Goal: Information Seeking & Learning: Understand process/instructions

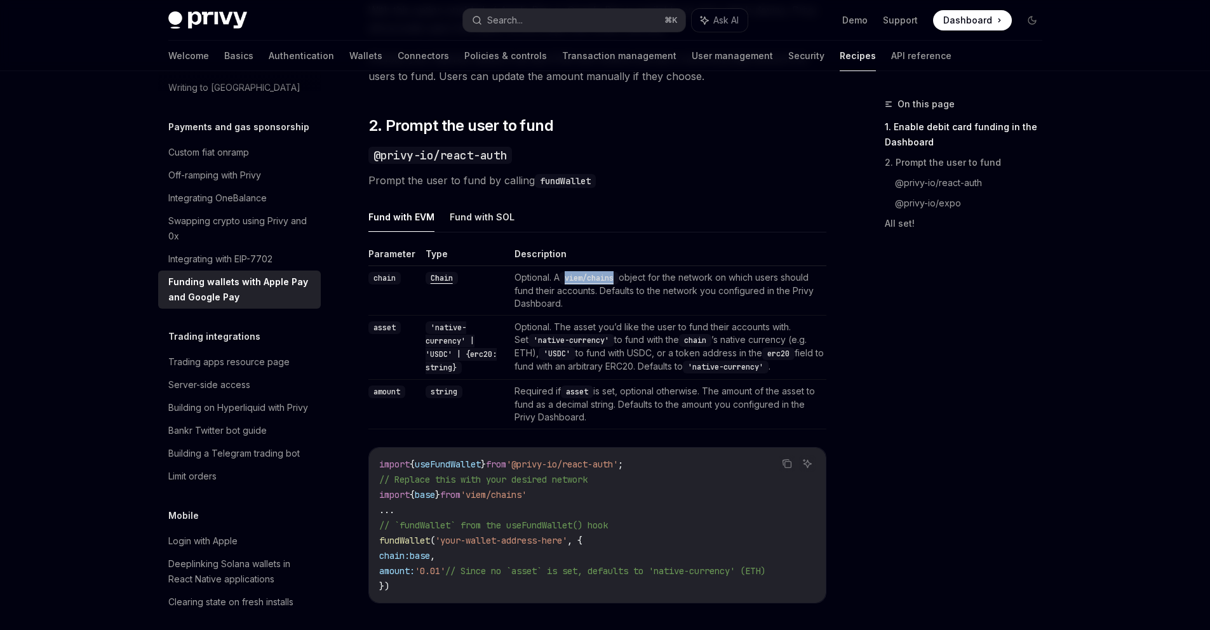
scroll to position [828, 0]
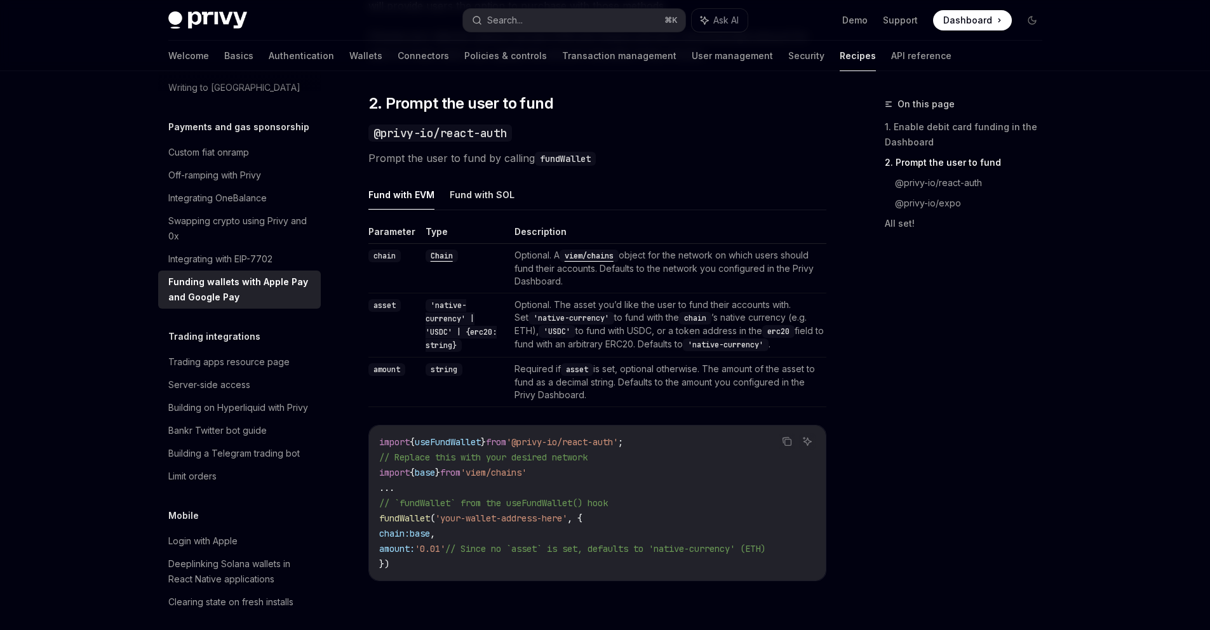
click at [736, 213] on div "Fund with EVM Fund with SOL Parameter Type Description chain Chain Optional. A …" at bounding box center [597, 391] width 458 height 422
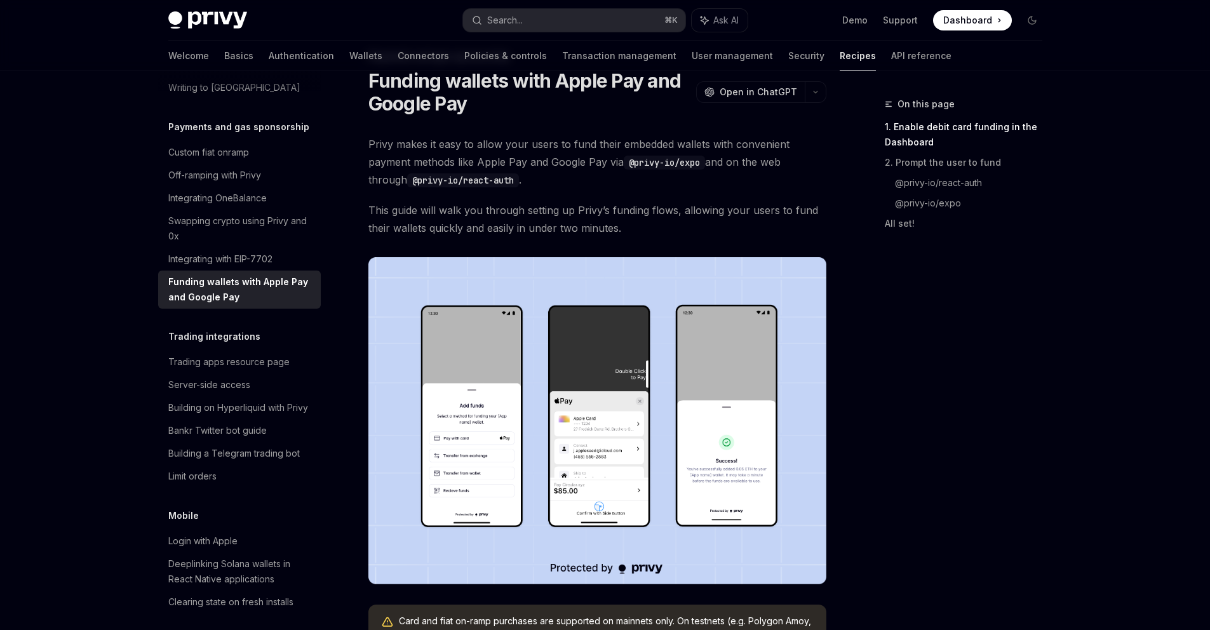
scroll to position [0, 0]
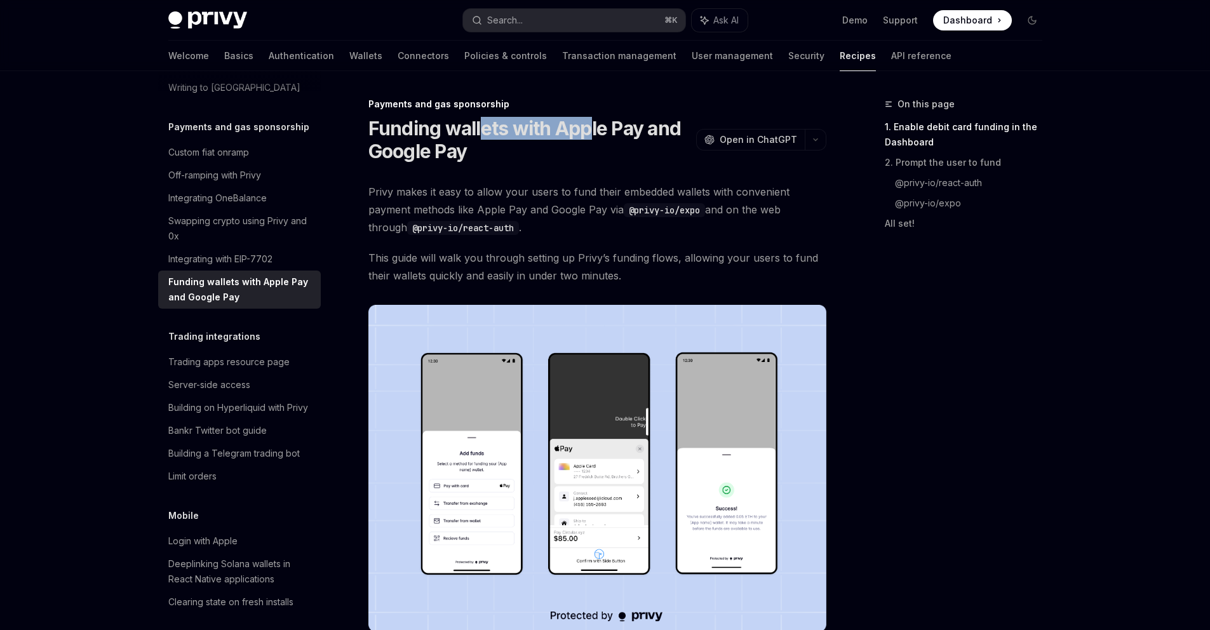
drag, startPoint x: 485, startPoint y: 126, endPoint x: 591, endPoint y: 129, distance: 106.8
click at [588, 129] on h1 "Funding wallets with Apple Pay and Google Pay" at bounding box center [529, 140] width 323 height 46
drag, startPoint x: 604, startPoint y: 128, endPoint x: 487, endPoint y: 145, distance: 118.2
click at [604, 128] on h1 "Funding wallets with Apple Pay and Google Pay" at bounding box center [529, 140] width 323 height 46
click at [406, 151] on h1 "Funding wallets with Apple Pay and Google Pay" at bounding box center [529, 140] width 323 height 46
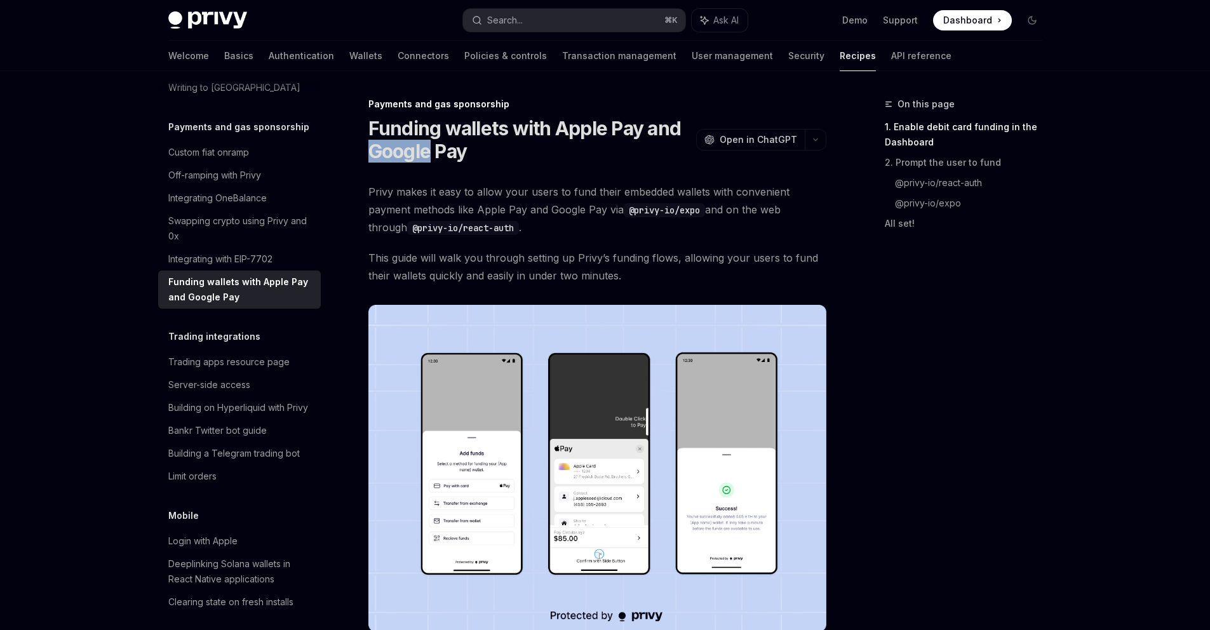
click at [406, 151] on h1 "Funding wallets with Apple Pay and Google Pay" at bounding box center [529, 140] width 323 height 46
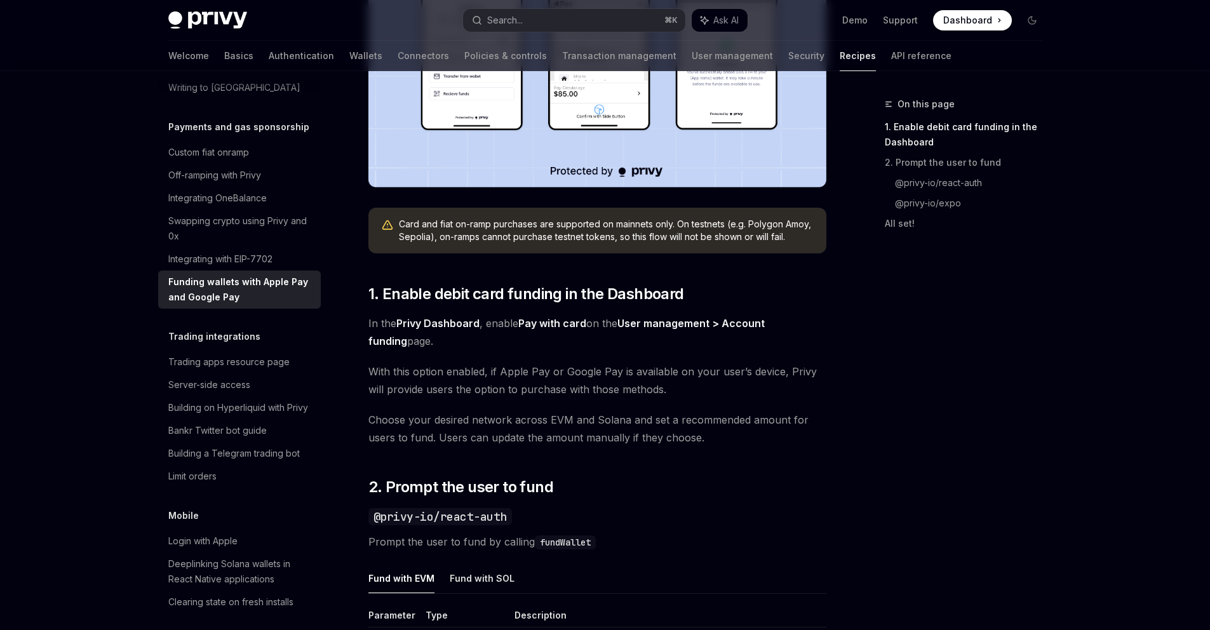
scroll to position [468, 0]
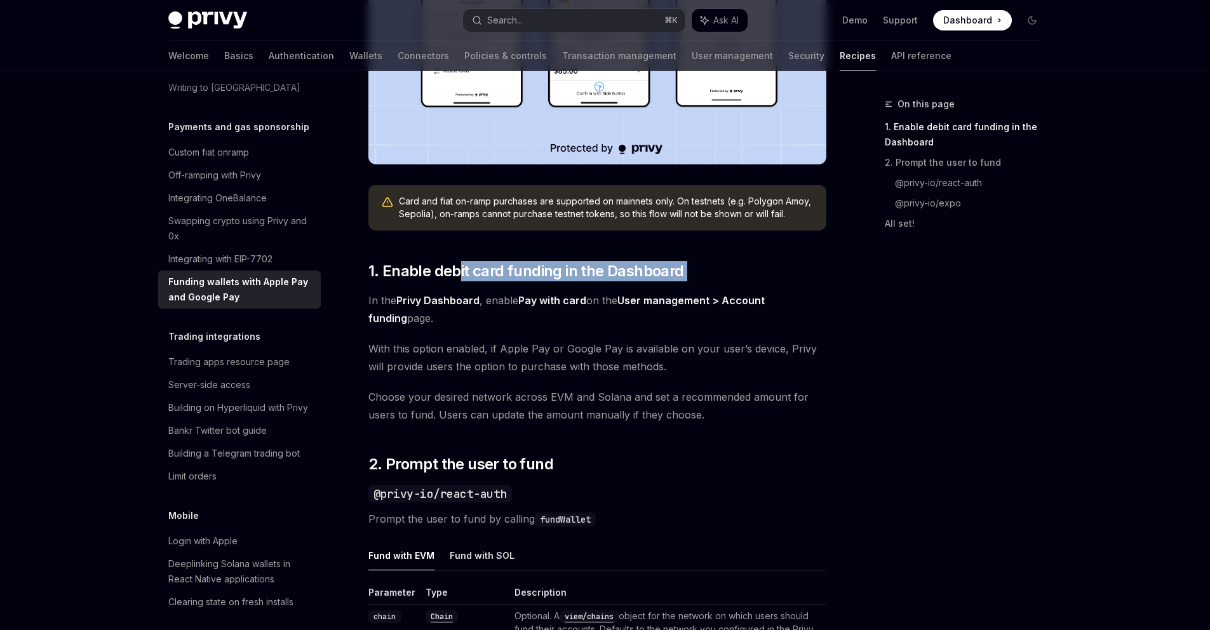
drag, startPoint x: 598, startPoint y: 255, endPoint x: 652, endPoint y: 281, distance: 60.2
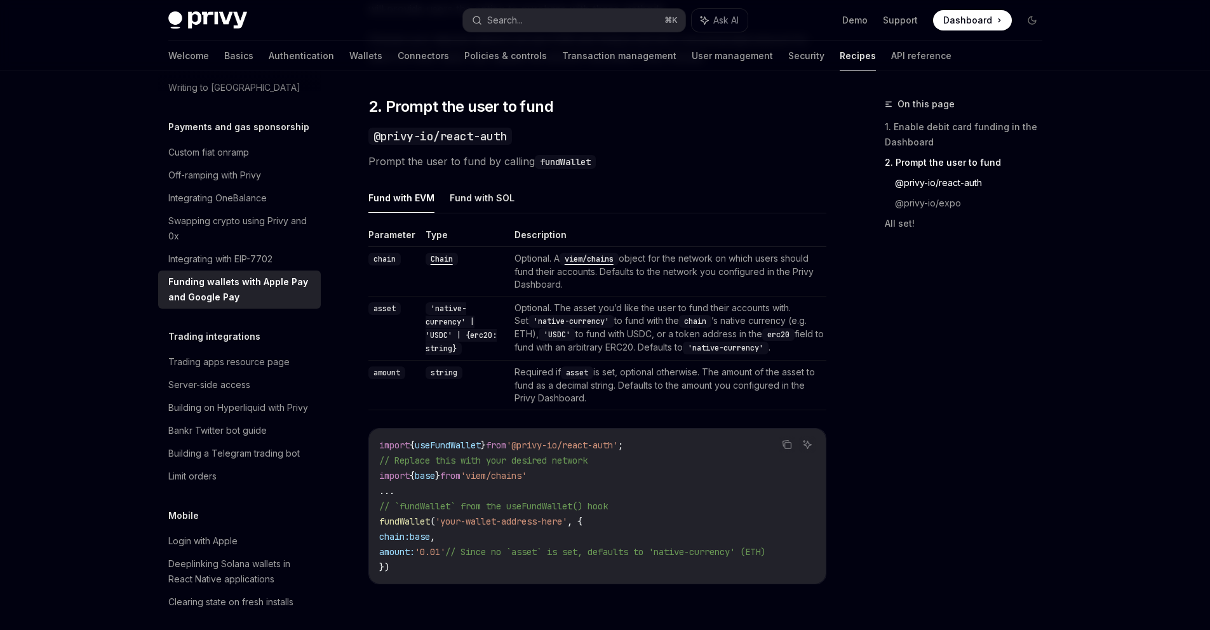
scroll to position [790, 0]
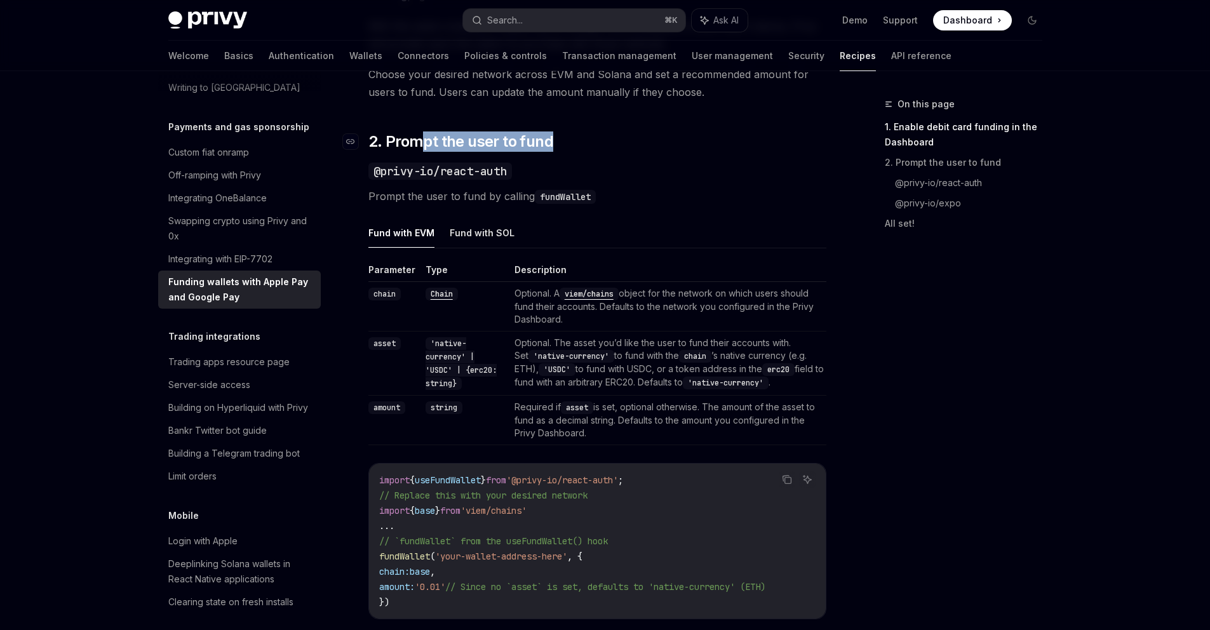
drag, startPoint x: 419, startPoint y: 135, endPoint x: 600, endPoint y: 140, distance: 181.1
click at [600, 140] on h2 "​ 2. Prompt the user to fund" at bounding box center [597, 142] width 458 height 20
click at [488, 233] on button "Fund with SOL" at bounding box center [482, 230] width 65 height 30
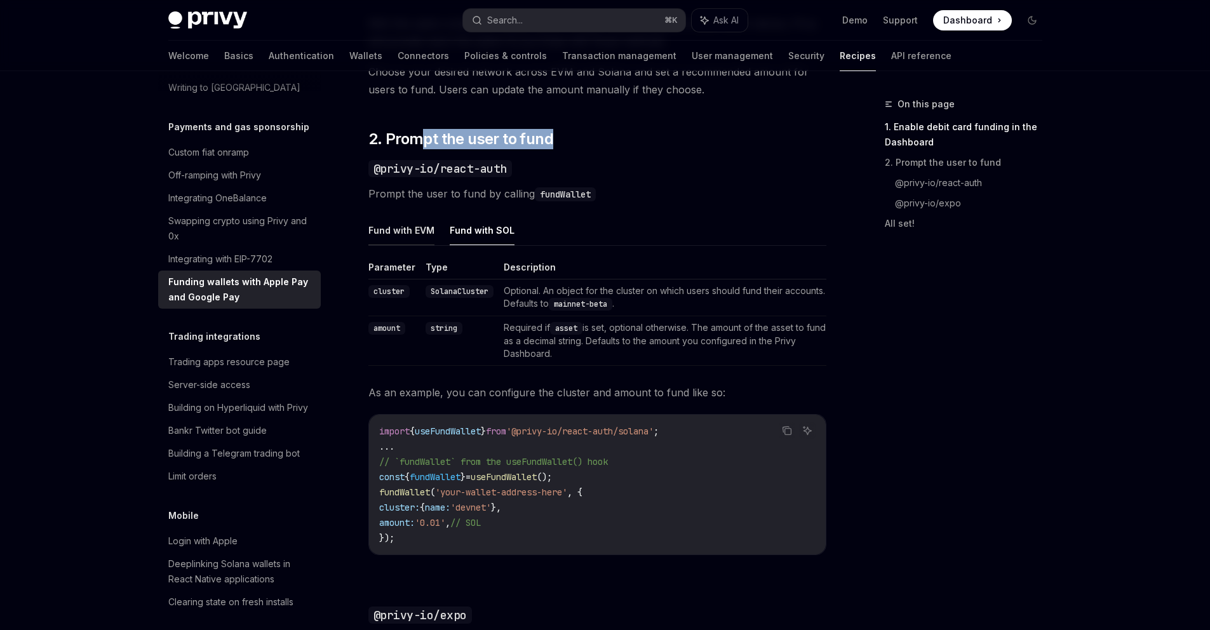
click at [403, 229] on button "Fund with EVM" at bounding box center [401, 230] width 66 height 30
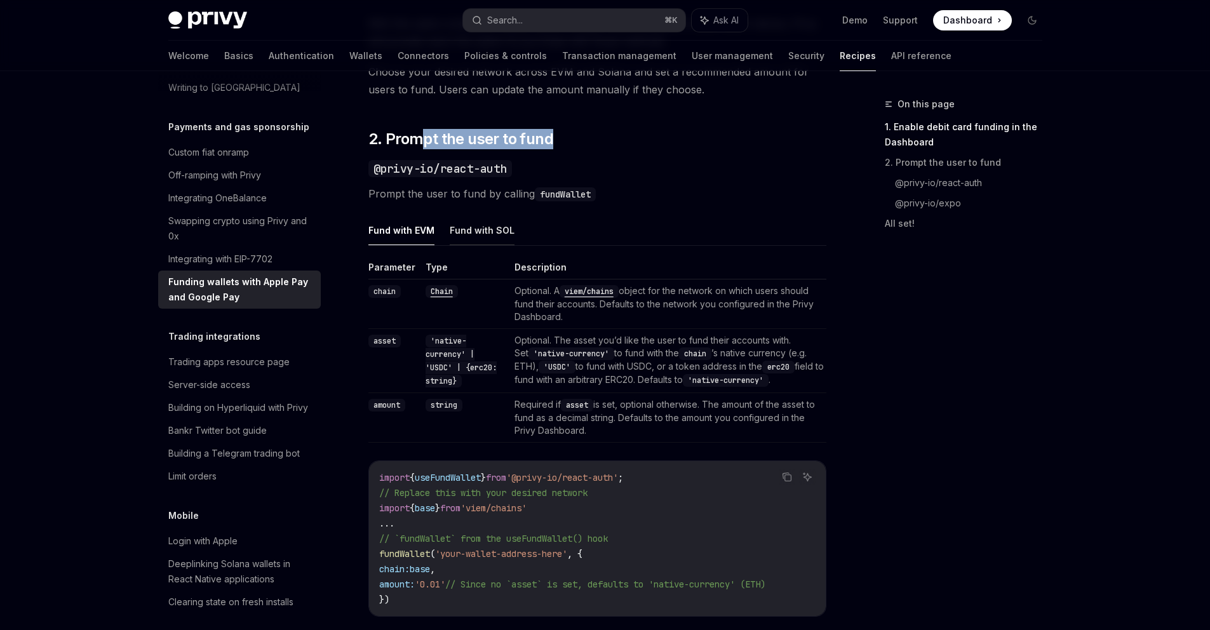
click at [498, 232] on button "Fund with SOL" at bounding box center [482, 230] width 65 height 30
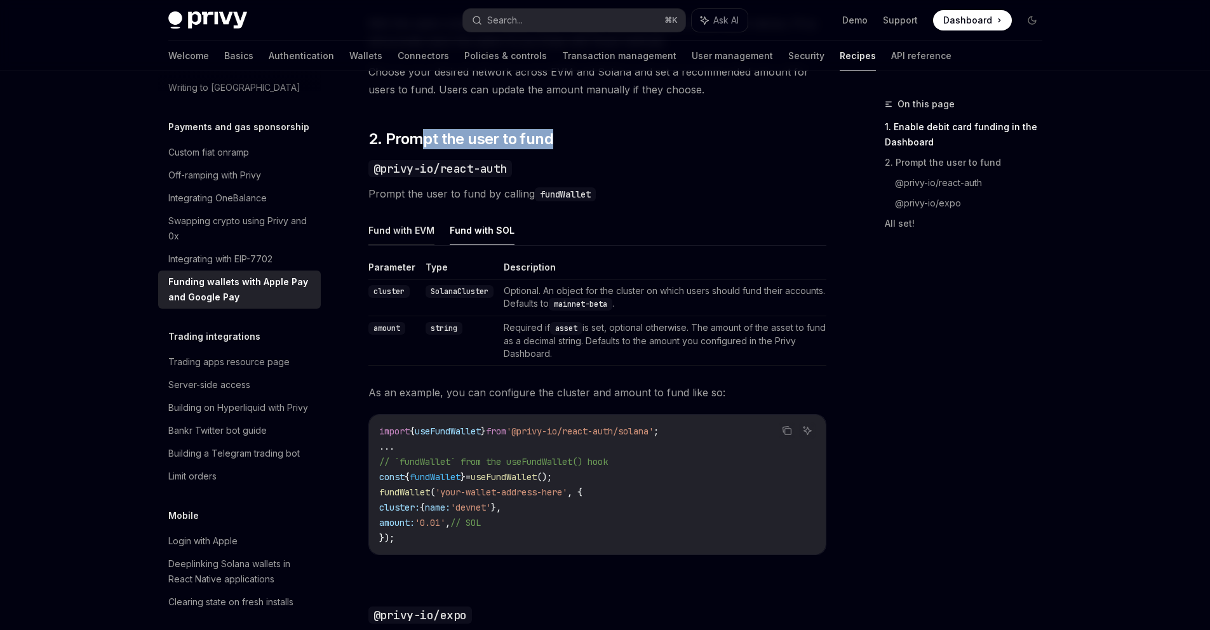
click at [409, 233] on button "Fund with EVM" at bounding box center [401, 230] width 66 height 30
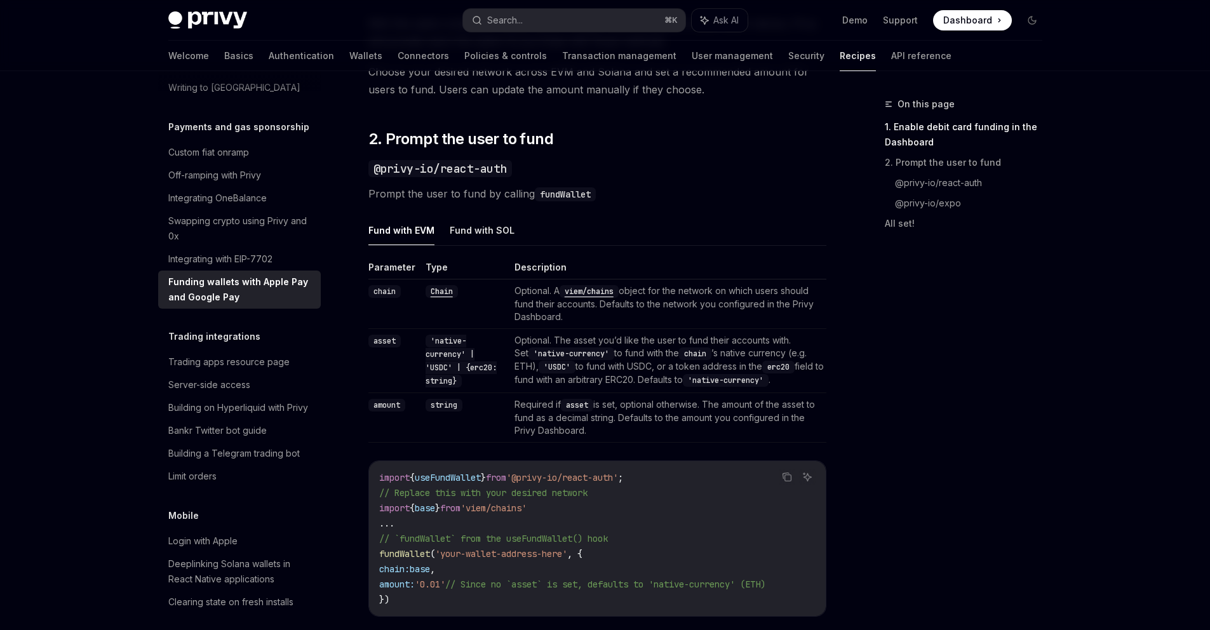
click at [510, 229] on ul "Fund with EVM Fund with SOL" at bounding box center [597, 230] width 458 height 30
click at [487, 227] on button "Fund with SOL" at bounding box center [482, 230] width 65 height 30
type textarea "*"
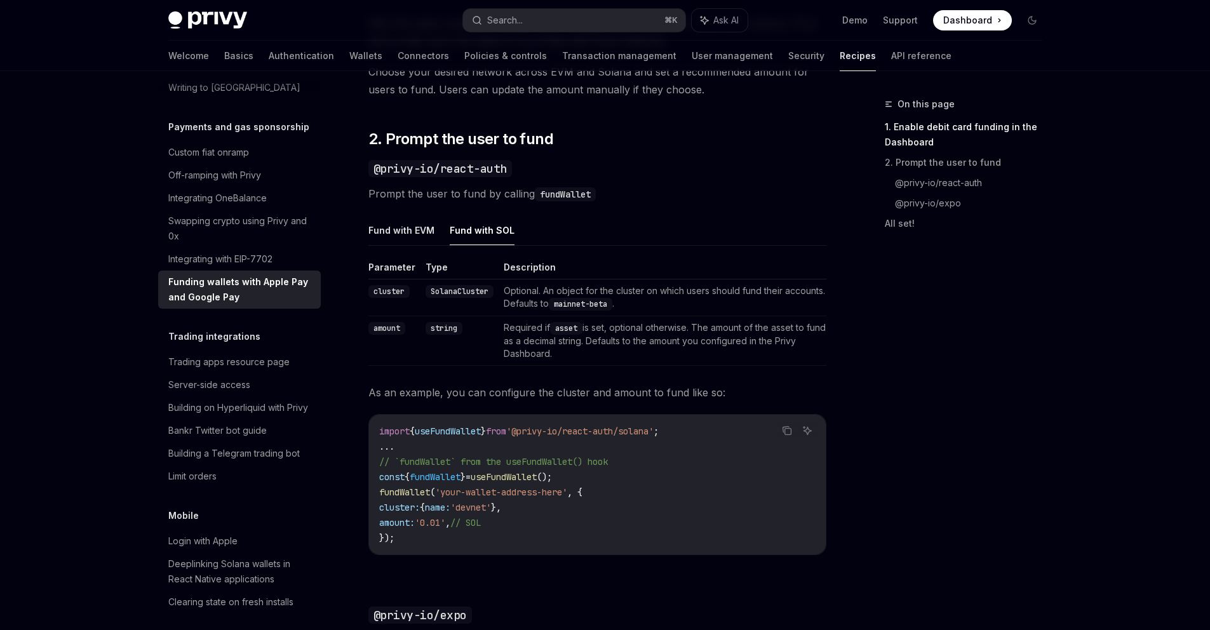
click at [459, 432] on span "useFundWallet" at bounding box center [448, 431] width 66 height 11
click at [654, 435] on span "'@privy-io/react-auth/solana'" at bounding box center [579, 431] width 147 height 11
click at [469, 428] on span "useFundWallet" at bounding box center [448, 431] width 66 height 11
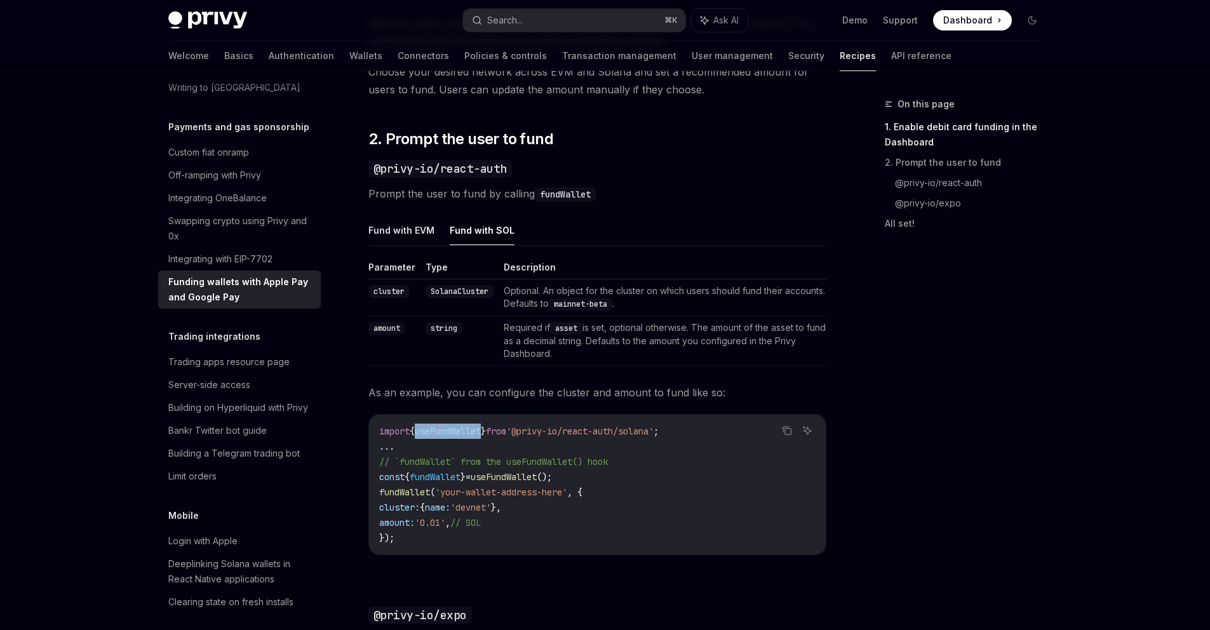
click at [469, 428] on span "useFundWallet" at bounding box center [448, 431] width 66 height 11
drag, startPoint x: 487, startPoint y: 491, endPoint x: 516, endPoint y: 492, distance: 29.2
click at [518, 491] on span "'your-wallet-address-here'" at bounding box center [501, 492] width 132 height 11
click at [450, 504] on span "name:" at bounding box center [437, 507] width 25 height 11
click at [450, 506] on span "name:" at bounding box center [437, 507] width 25 height 11
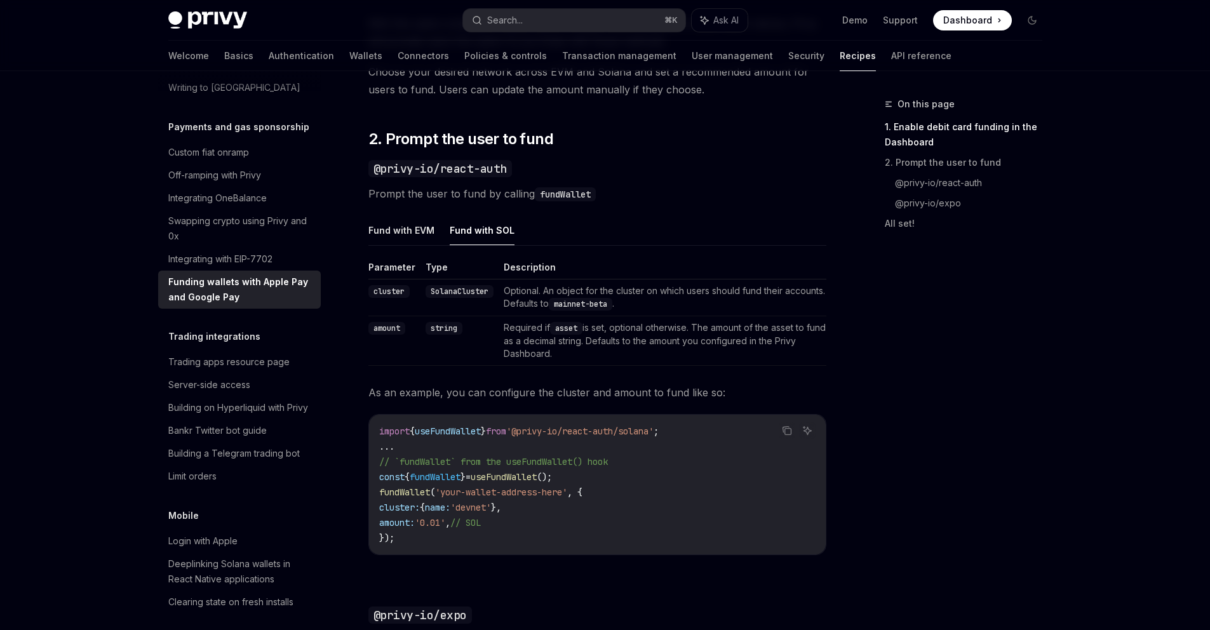
click at [410, 519] on span "amount:" at bounding box center [397, 522] width 36 height 11
click at [491, 502] on span "'devnet'" at bounding box center [470, 507] width 41 height 11
click at [481, 521] on span "// SOL" at bounding box center [465, 522] width 30 height 11
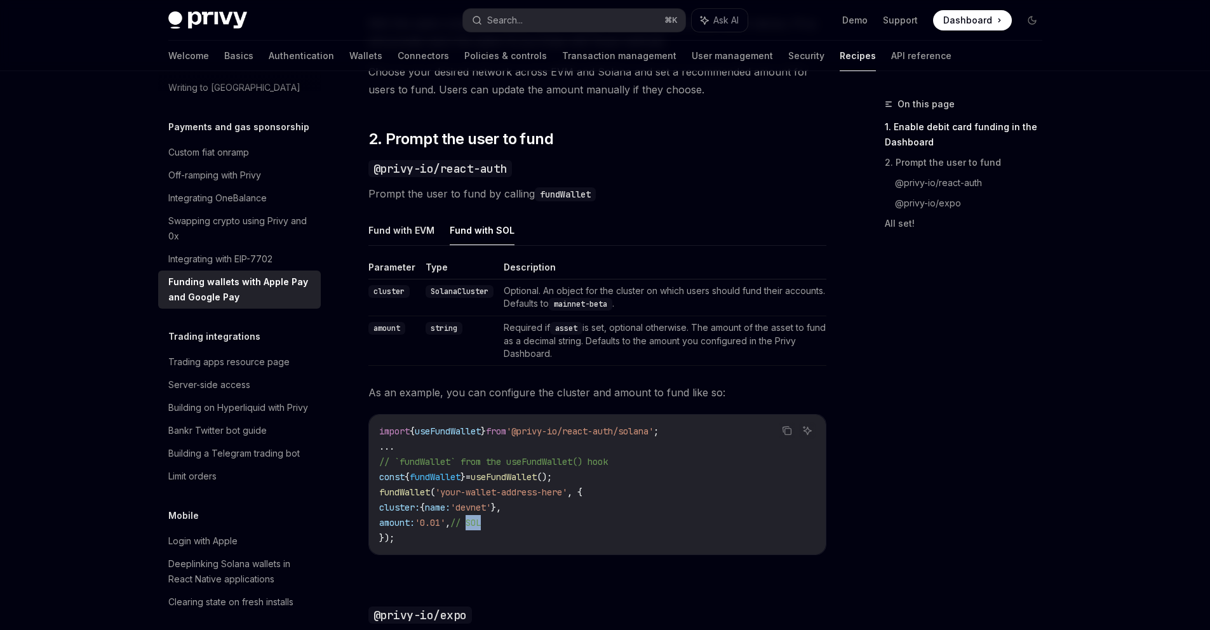
click at [481, 521] on span "// SOL" at bounding box center [465, 522] width 30 height 11
click at [562, 330] on code "asset" at bounding box center [566, 328] width 32 height 13
click at [590, 333] on td "Required if asset is set, optional otherwise. The amount of the asset to fund a…" at bounding box center [663, 341] width 328 height 50
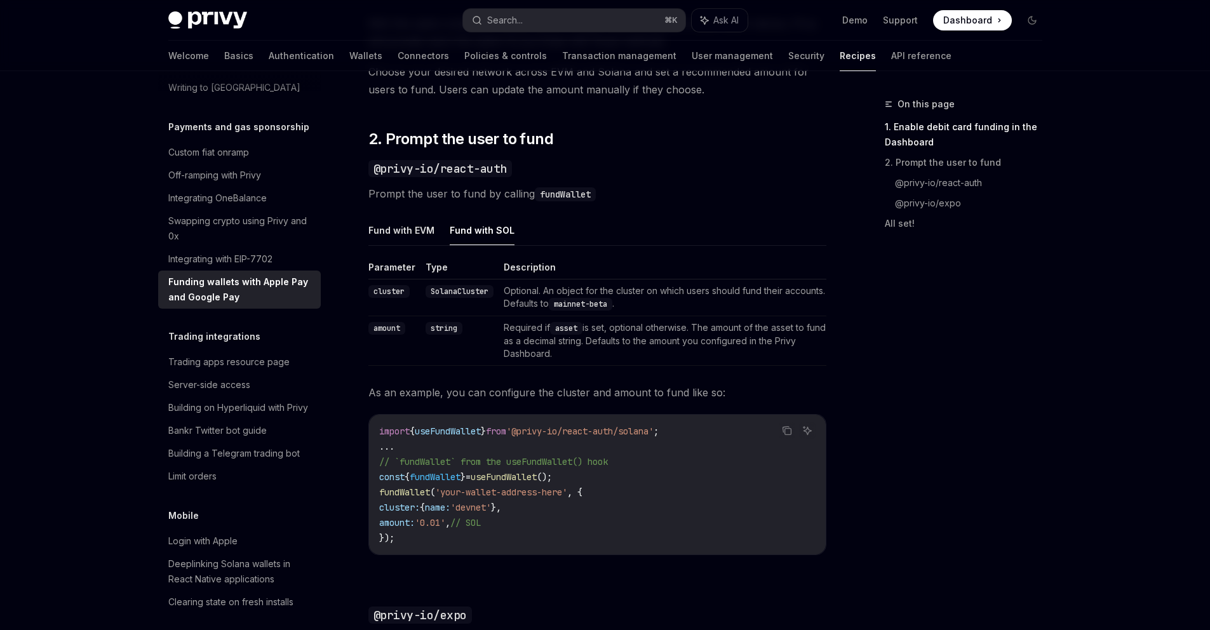
click at [645, 331] on td "Required if asset is set, optional otherwise. The amount of the asset to fund a…" at bounding box center [663, 341] width 328 height 50
click at [538, 326] on td "Required if asset is set, optional otherwise. The amount of the asset to fund a…" at bounding box center [663, 341] width 328 height 50
click at [570, 323] on code "asset" at bounding box center [566, 328] width 32 height 13
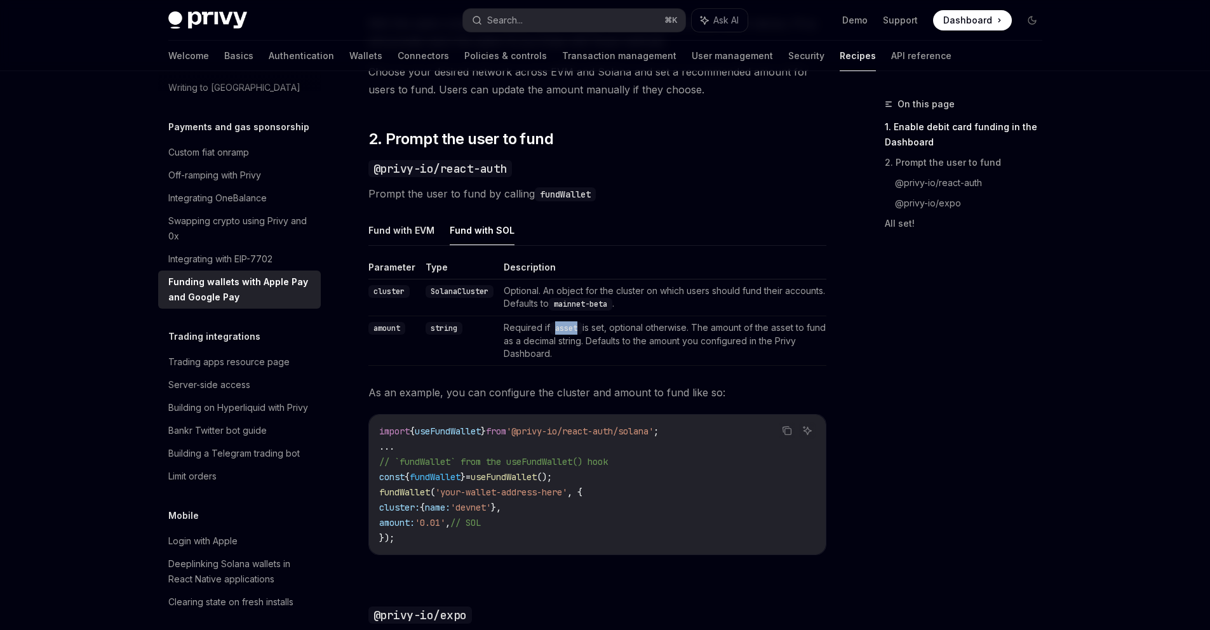
click at [570, 323] on code "asset" at bounding box center [566, 328] width 32 height 13
click at [602, 328] on td "Required if asset is set, optional otherwise. The amount of the asset to fund a…" at bounding box center [663, 341] width 328 height 50
click at [701, 334] on td "Required if asset is set, optional otherwise. The amount of the asset to fund a…" at bounding box center [663, 341] width 328 height 50
click at [705, 328] on td "Required if asset is set, optional otherwise. The amount of the asset to fund a…" at bounding box center [663, 341] width 328 height 50
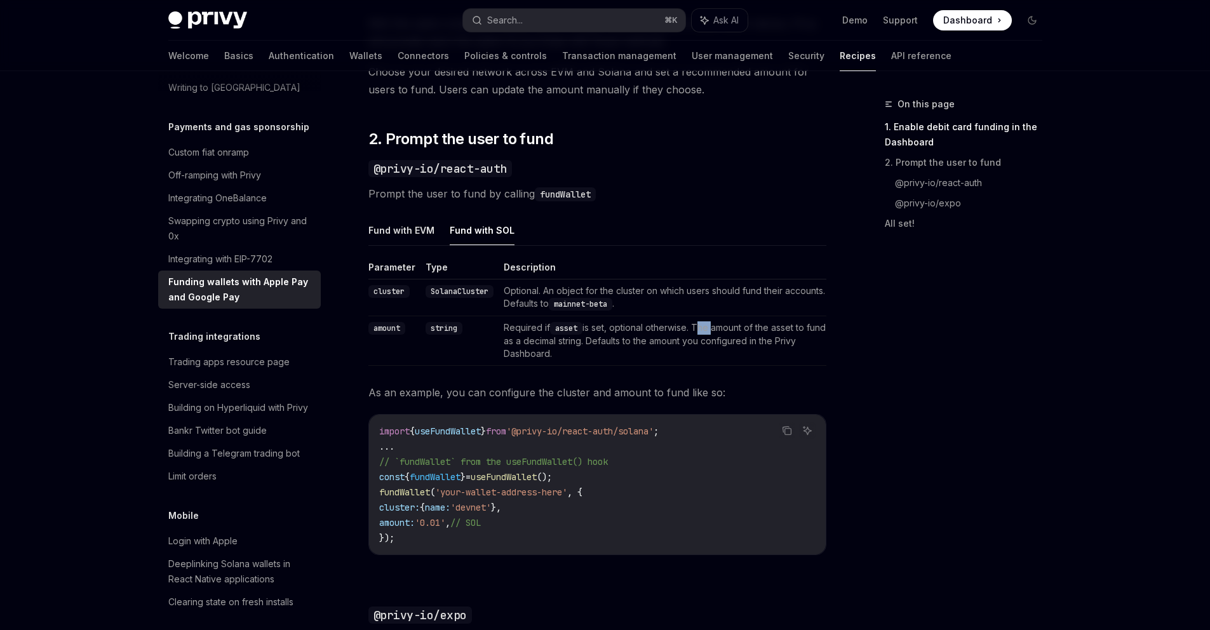
click at [705, 328] on td "Required if asset is set, optional otherwise. The amount of the asset to fund a…" at bounding box center [663, 341] width 328 height 50
drag, startPoint x: 718, startPoint y: 336, endPoint x: 717, endPoint y: 346, distance: 9.6
click at [717, 346] on td "Required if asset is set, optional otherwise. The amount of the asset to fund a…" at bounding box center [663, 341] width 328 height 50
